Goal: Share content: Share content

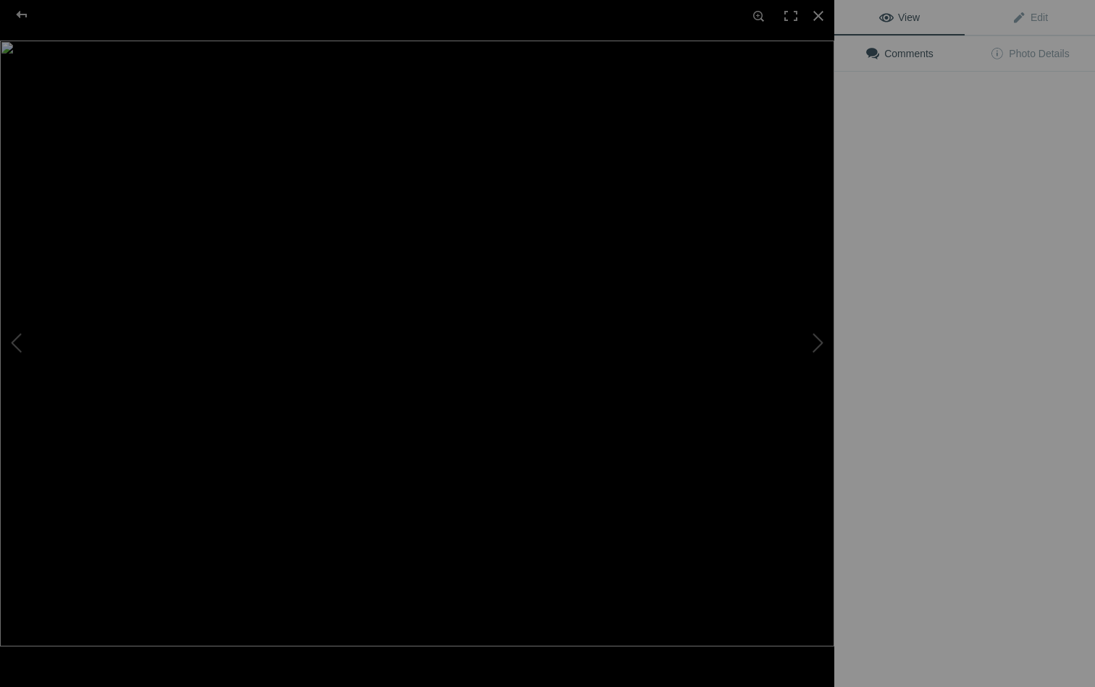
click at [432, 222] on img at bounding box center [417, 344] width 834 height 606
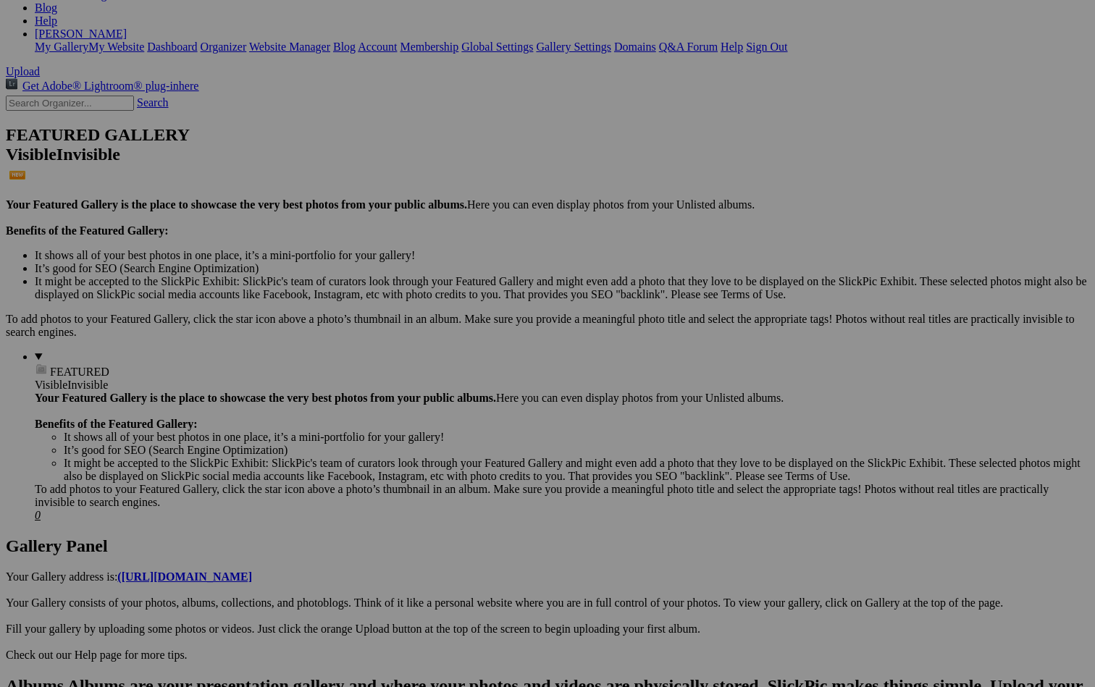
scroll to position [266, 0]
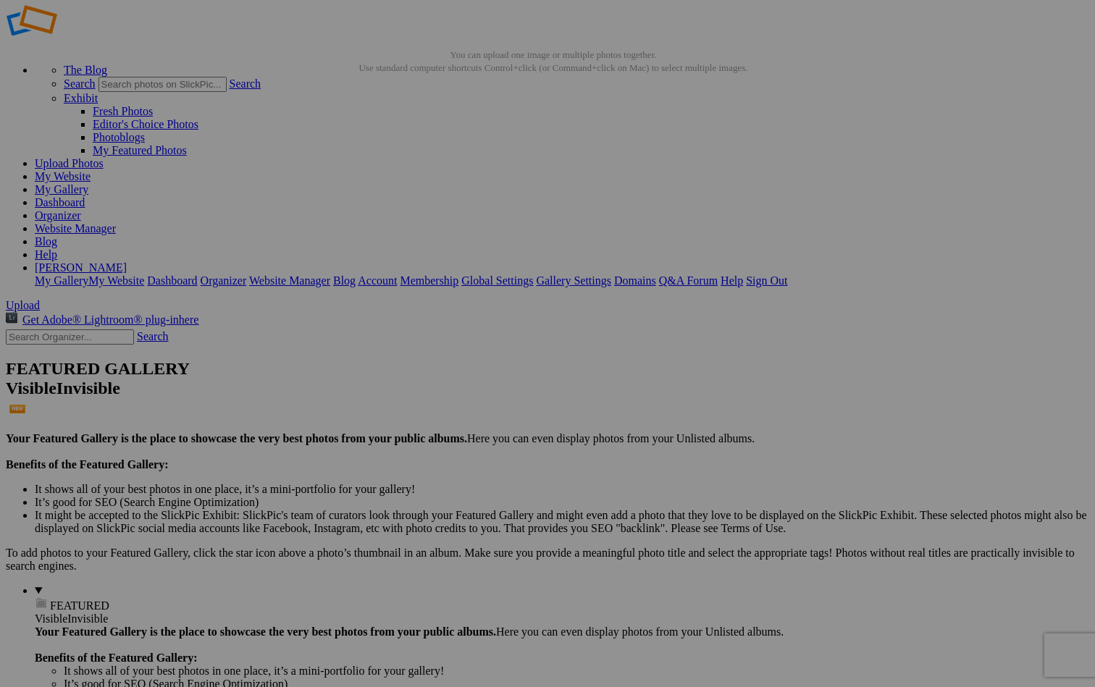
scroll to position [31, 0]
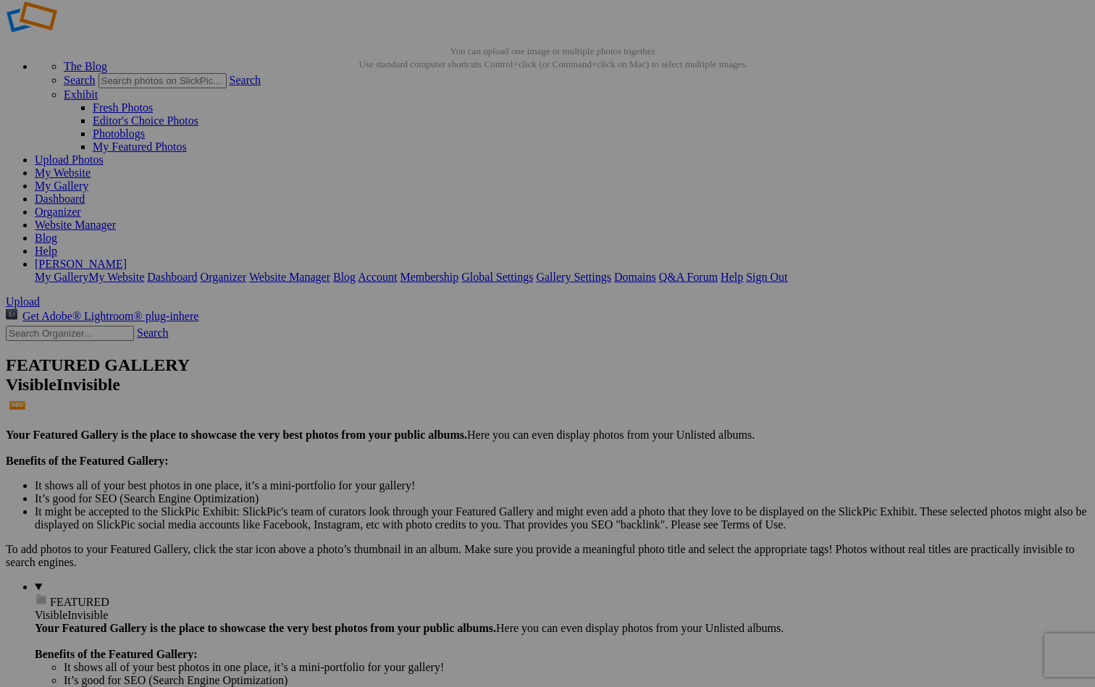
type input "Iceland-Gallery"
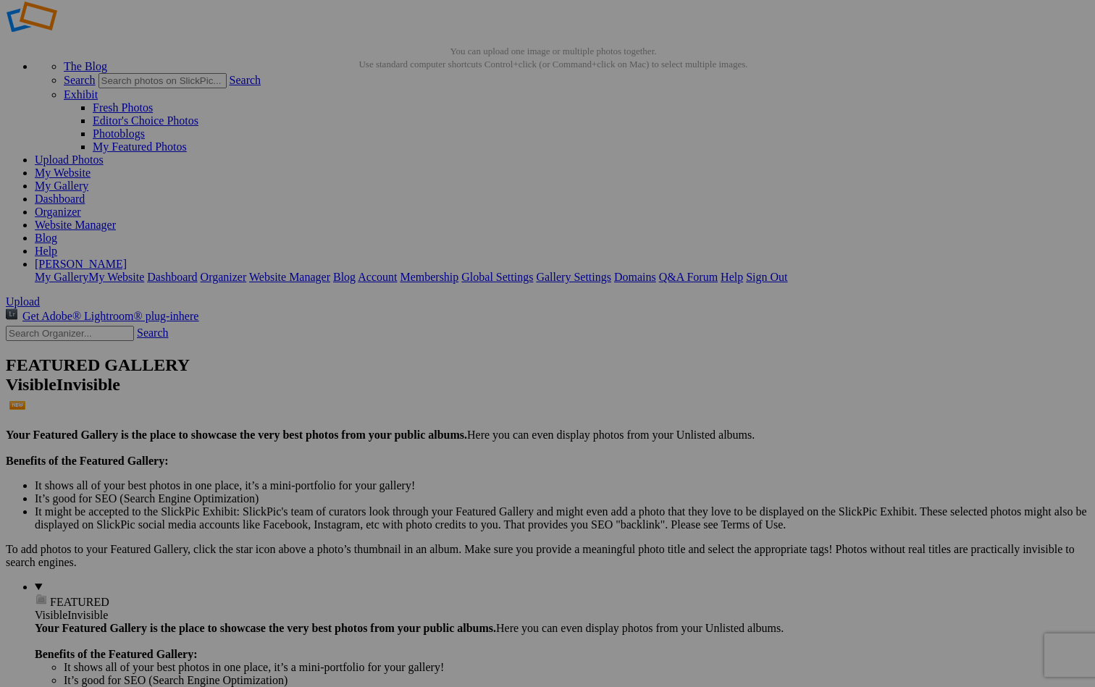
scroll to position [38, 0]
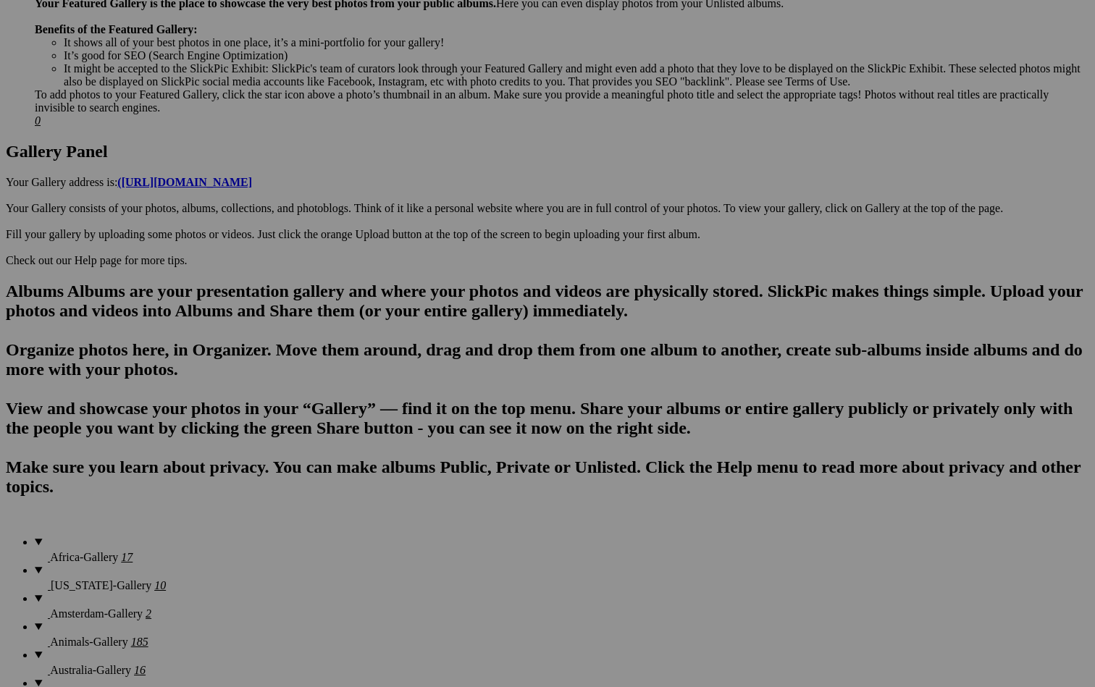
scroll to position [638, 0]
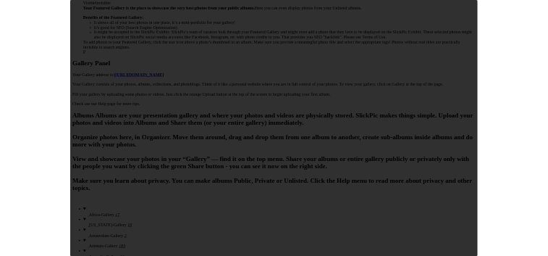
scroll to position [0, 0]
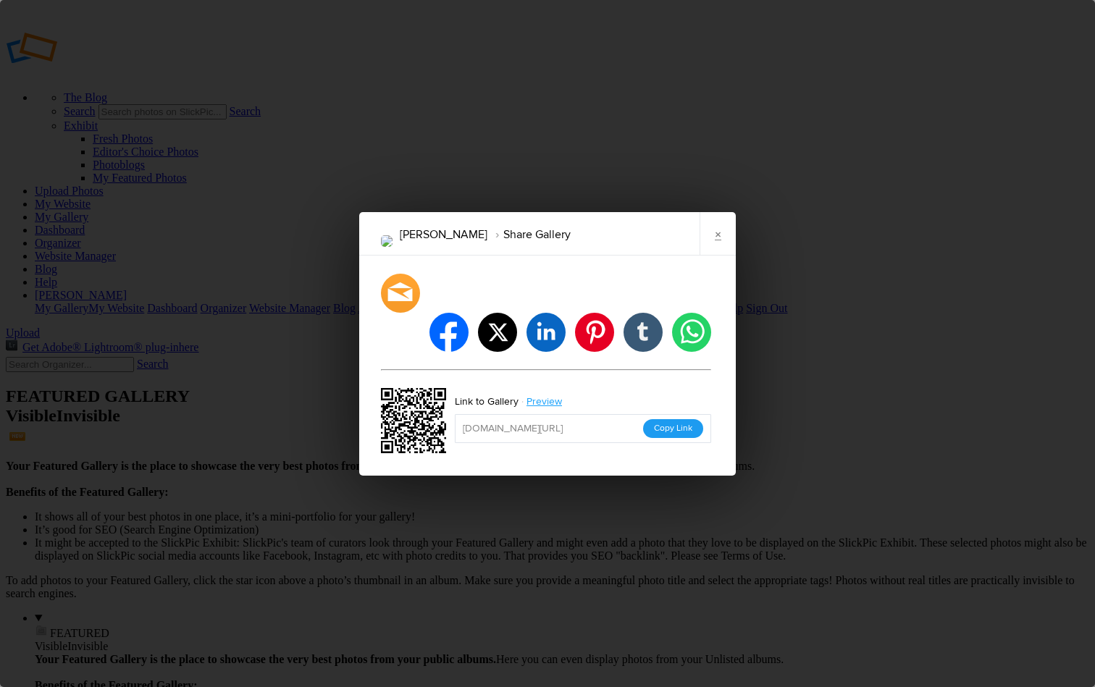
click at [667, 419] on button "Copy Link" at bounding box center [673, 428] width 60 height 19
